Goal: Task Accomplishment & Management: Use online tool/utility

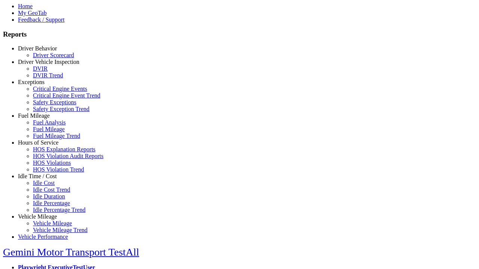
click at [43, 146] on link "Hours of Service" at bounding box center [38, 143] width 40 height 6
click at [49, 153] on link "HOS Explanation Reports" at bounding box center [64, 149] width 62 height 6
type textarea "**********"
